Goal: Task Accomplishment & Management: Use online tool/utility

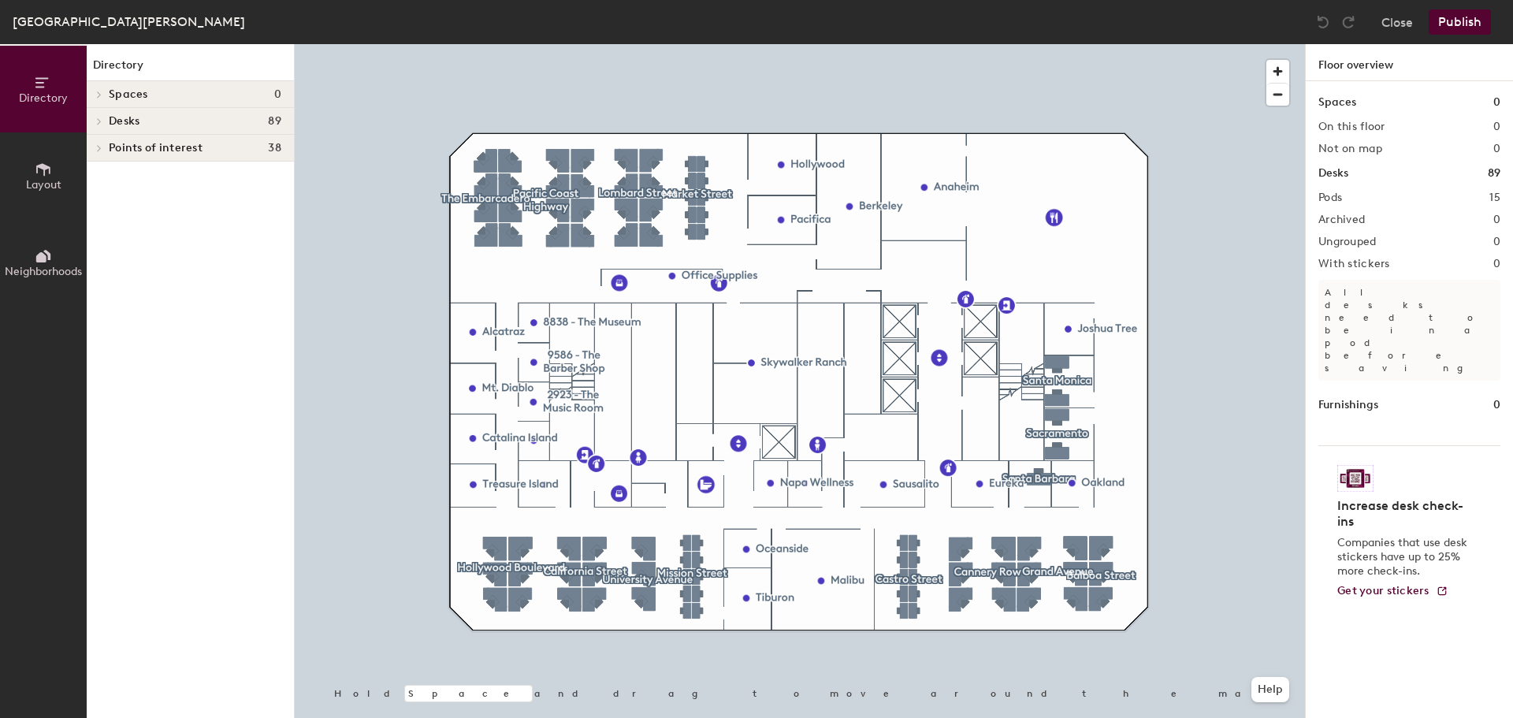
click at [38, 177] on icon at bounding box center [43, 169] width 17 height 17
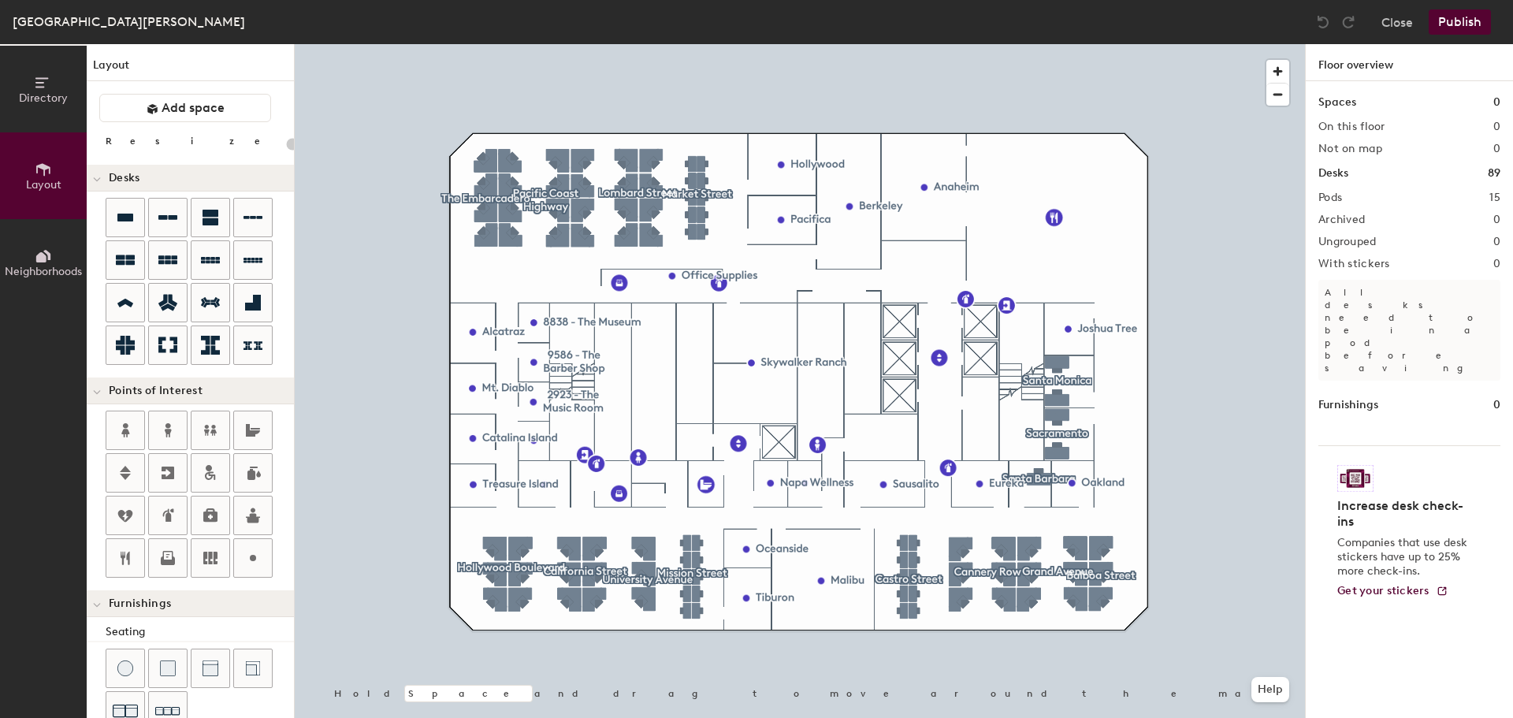
click at [44, 258] on icon at bounding box center [41, 257] width 10 height 10
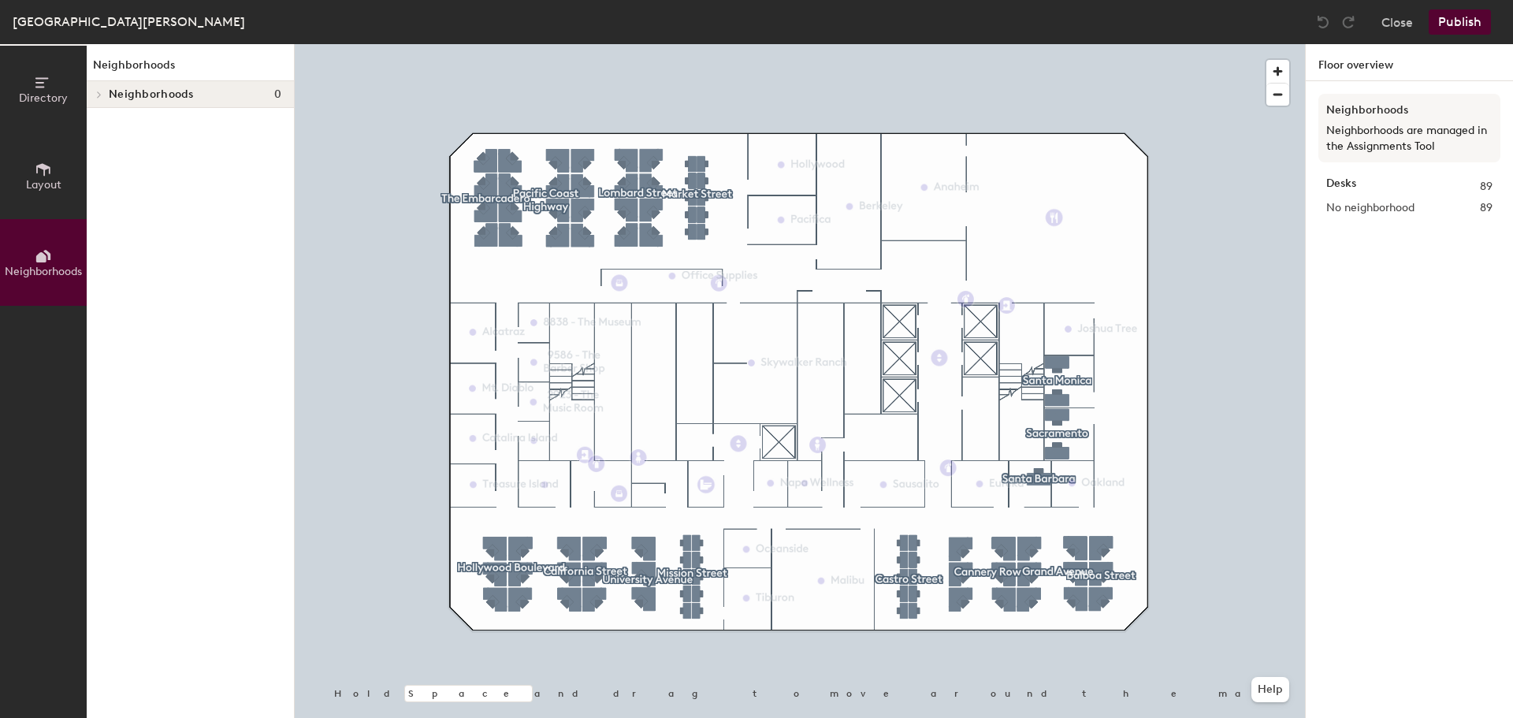
click at [45, 91] on span "Directory" at bounding box center [43, 97] width 49 height 13
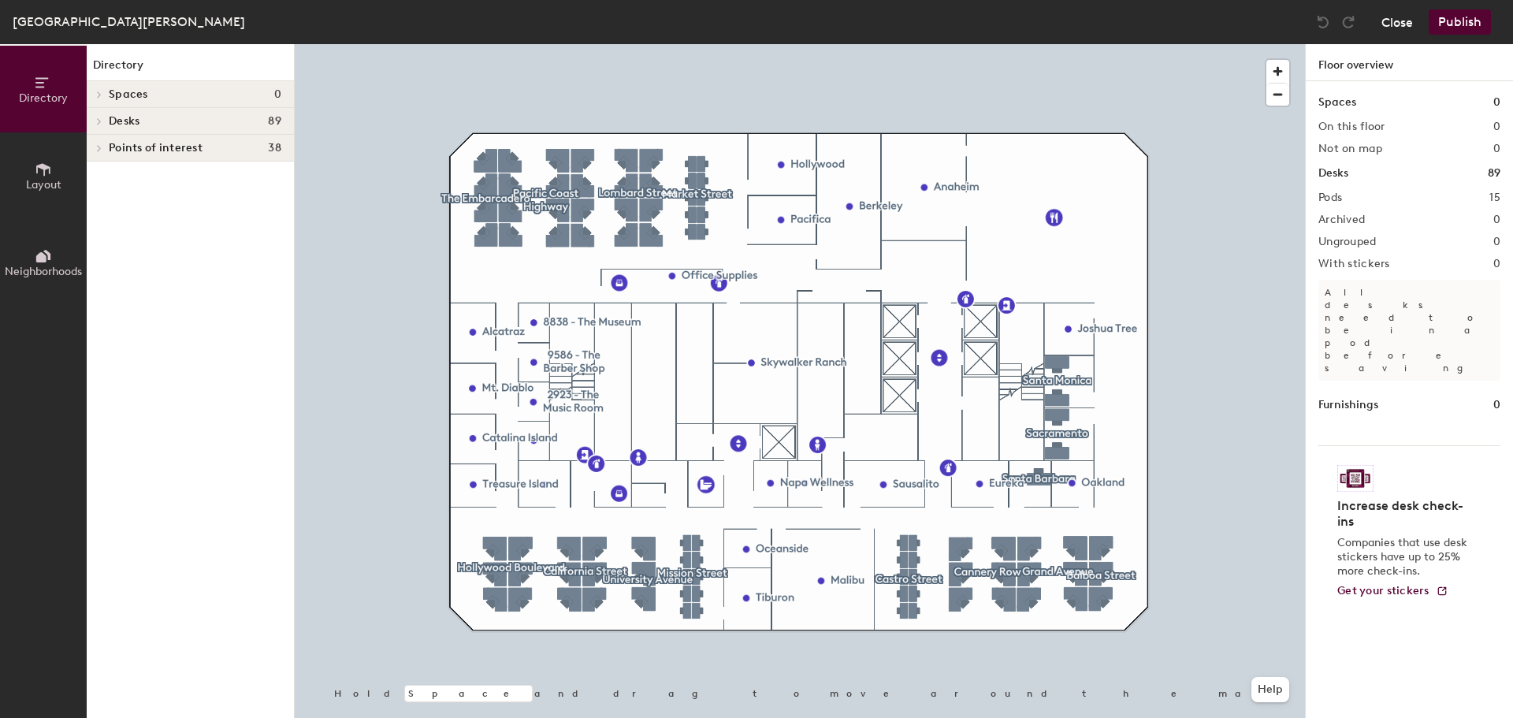
click at [1400, 20] on button "Close" at bounding box center [1398, 21] width 32 height 25
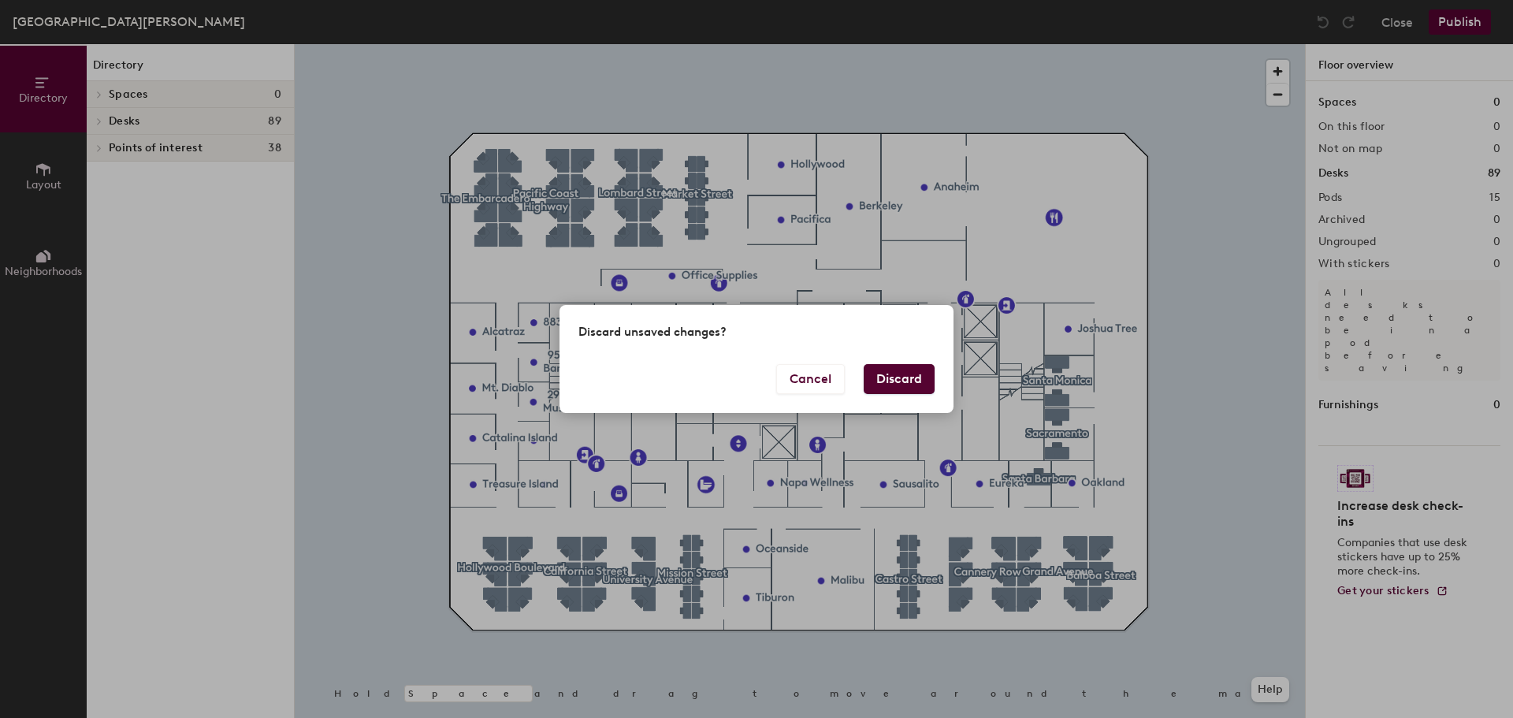
click at [899, 372] on button "Discard" at bounding box center [899, 379] width 71 height 30
